Goal: Information Seeking & Learning: Learn about a topic

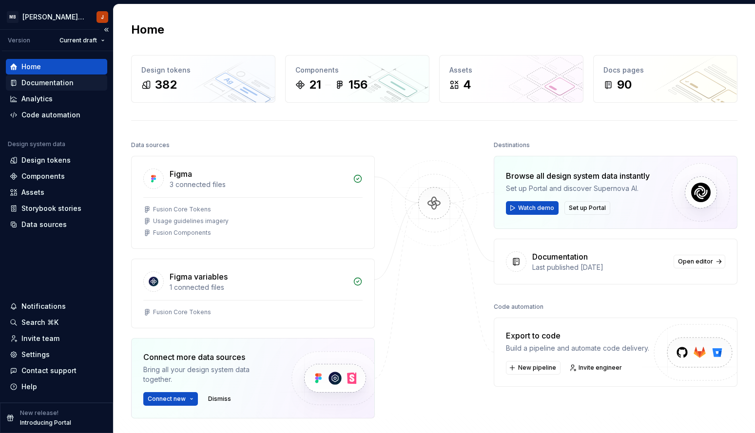
click at [55, 88] on div "Documentation" at bounding box center [56, 83] width 101 height 16
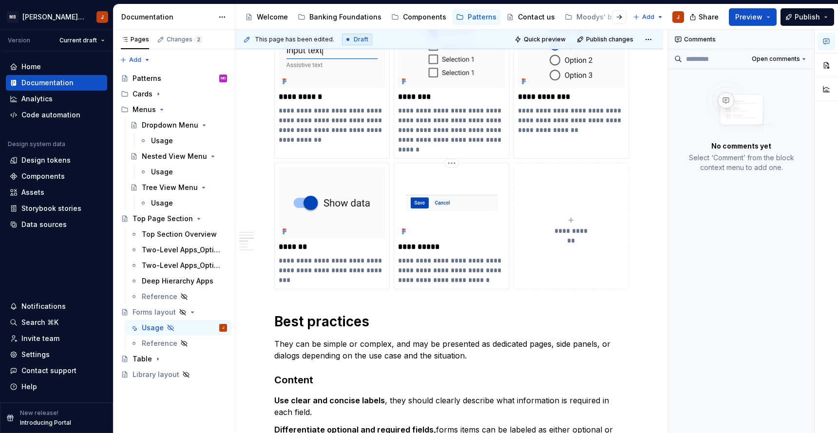
scroll to position [545, 0]
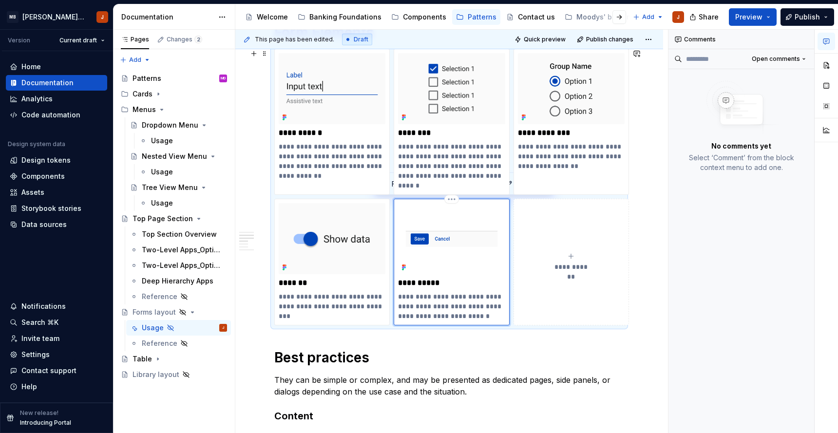
click at [447, 242] on img at bounding box center [451, 238] width 107 height 71
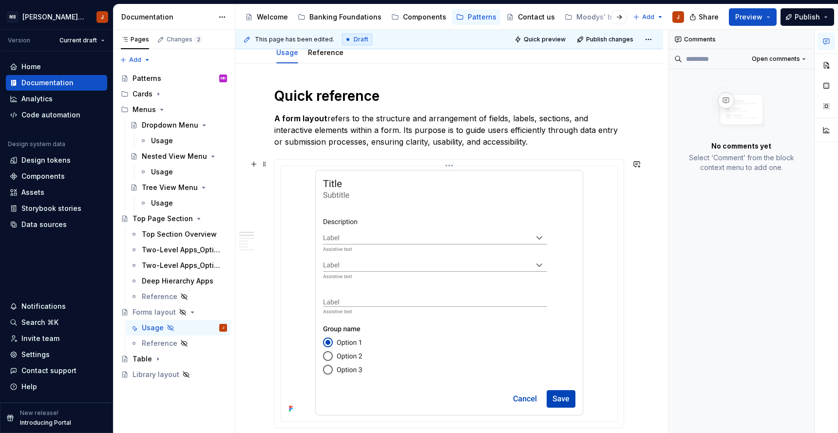
scroll to position [99, 0]
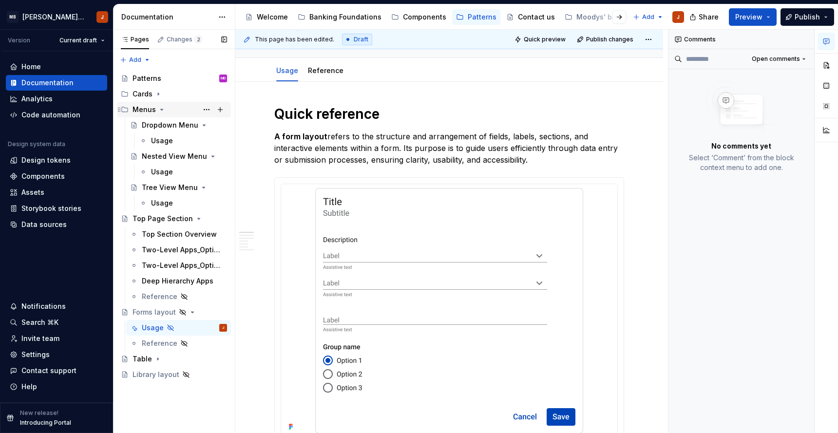
click at [158, 109] on icon "Page tree" at bounding box center [162, 110] width 8 height 8
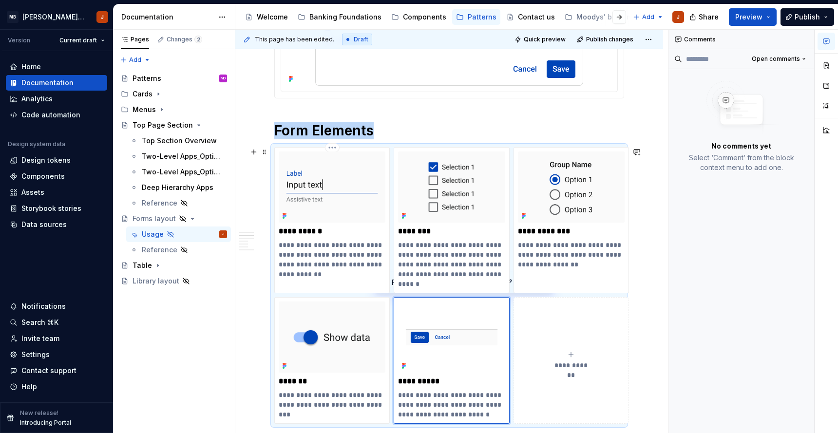
scroll to position [522, 0]
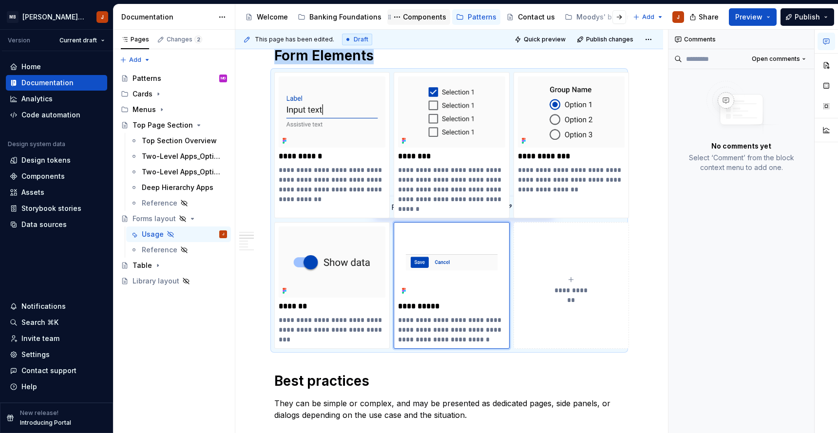
click at [420, 20] on div "Components" at bounding box center [424, 17] width 43 height 10
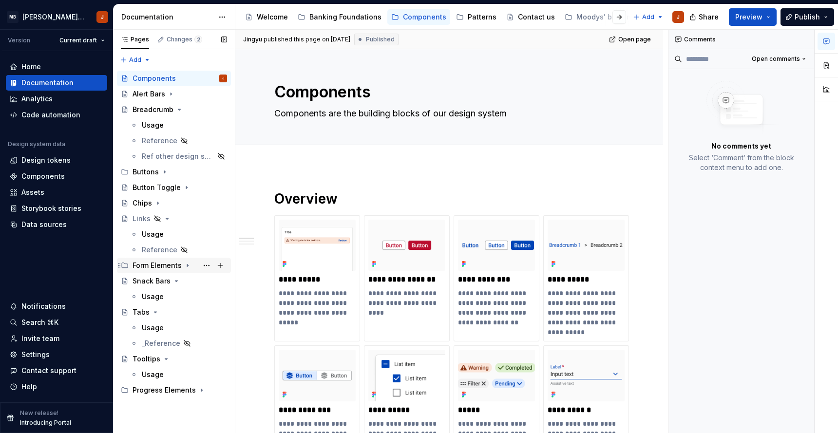
click at [185, 267] on icon "Page tree" at bounding box center [188, 266] width 8 height 8
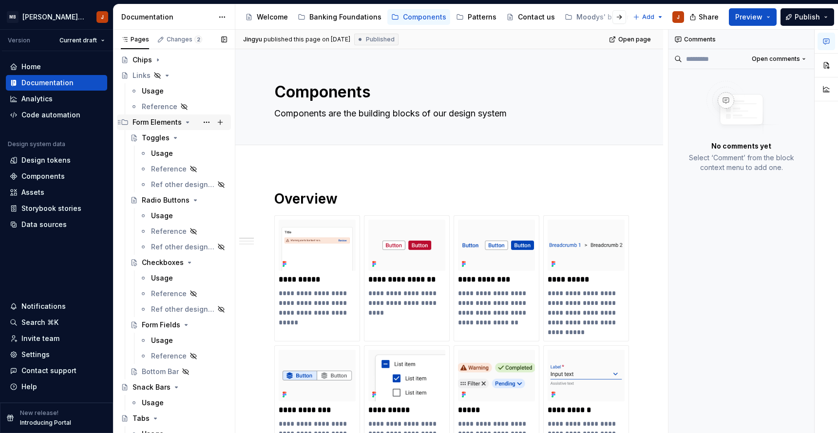
scroll to position [149, 0]
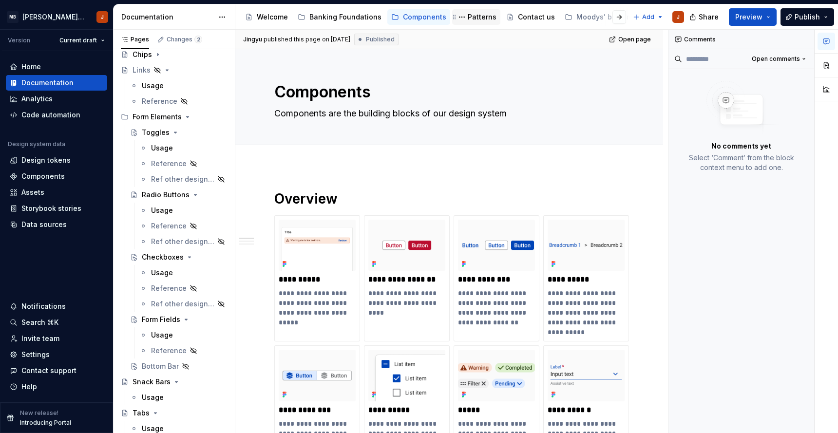
click at [475, 20] on div "Patterns" at bounding box center [482, 17] width 29 height 10
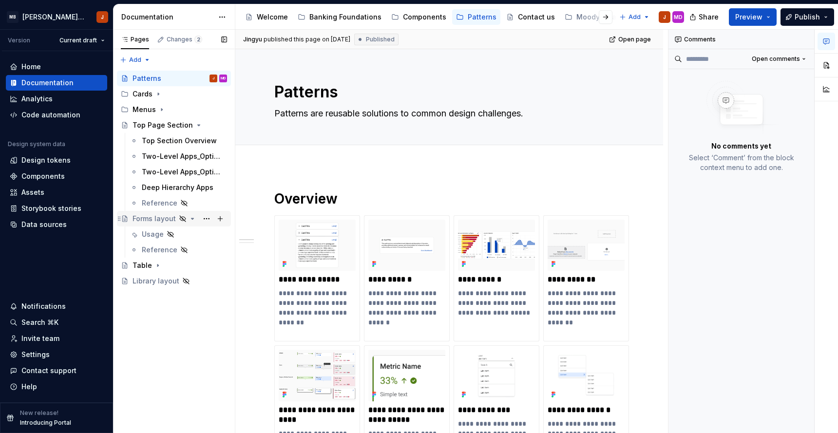
click at [151, 221] on div "Forms layout" at bounding box center [154, 219] width 43 height 10
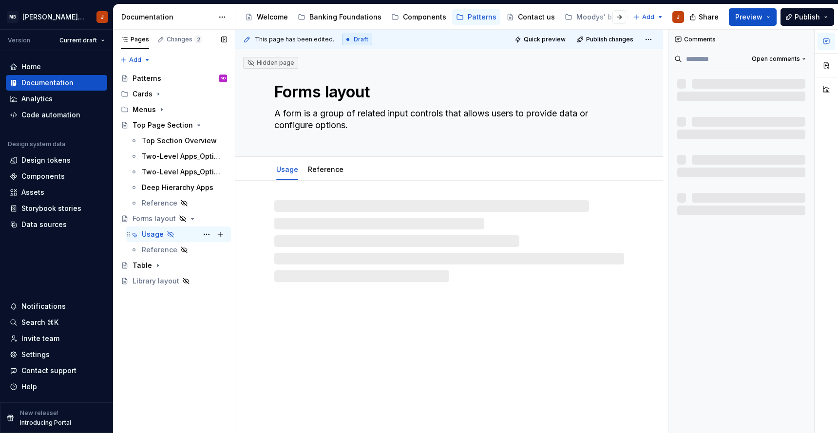
click at [151, 232] on div "Usage" at bounding box center [153, 235] width 22 height 10
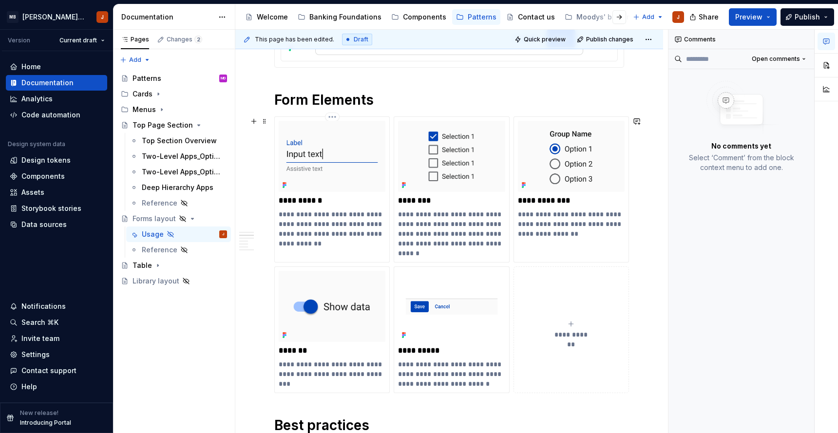
scroll to position [427, 0]
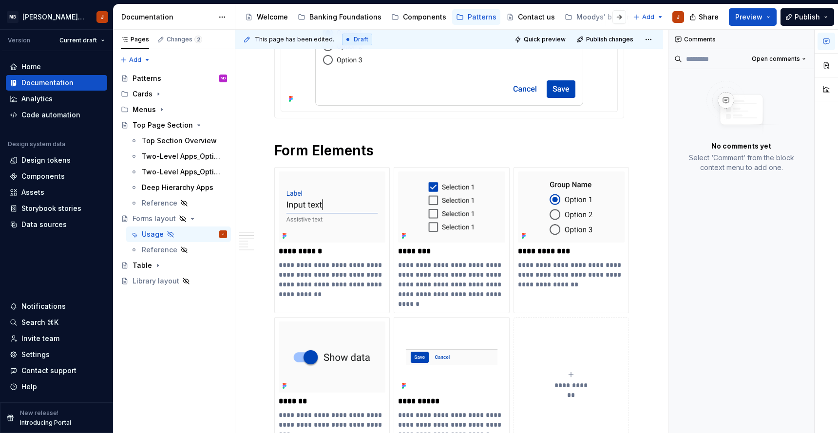
type textarea "*"
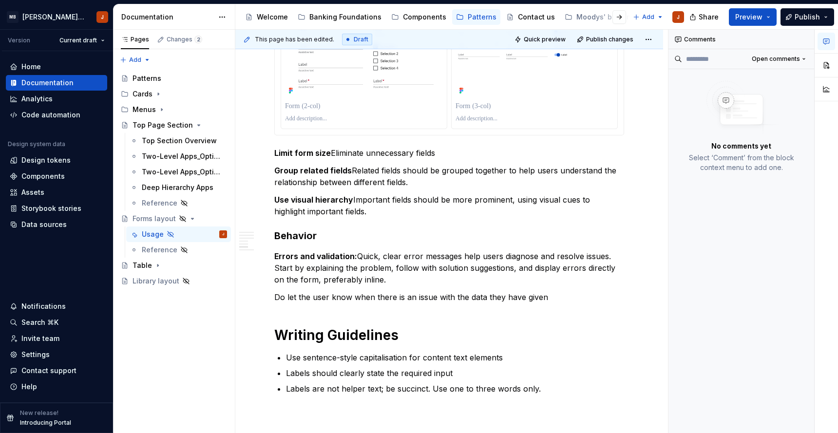
scroll to position [1699, 0]
